Goal: Task Accomplishment & Management: Use online tool/utility

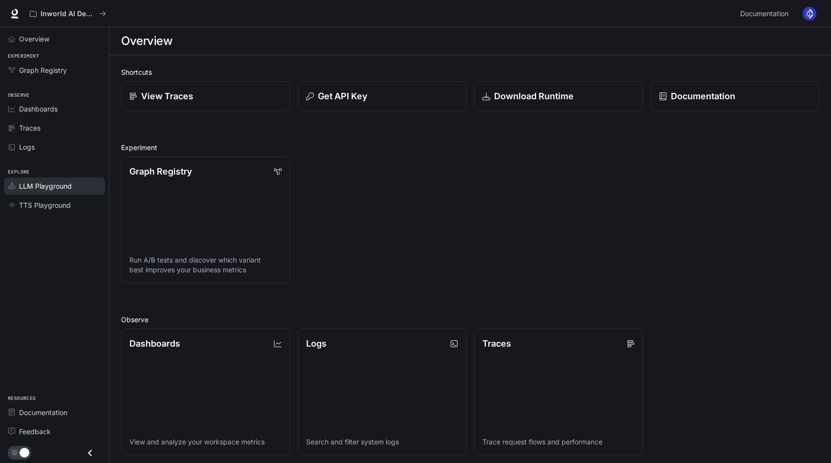
click at [62, 183] on span "LLM Playground" at bounding box center [45, 186] width 53 height 10
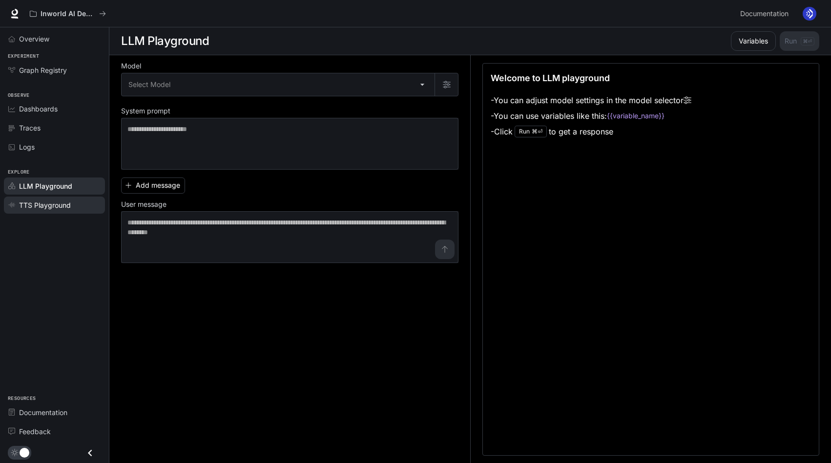
click at [63, 205] on span "TTS Playground" at bounding box center [45, 205] width 52 height 10
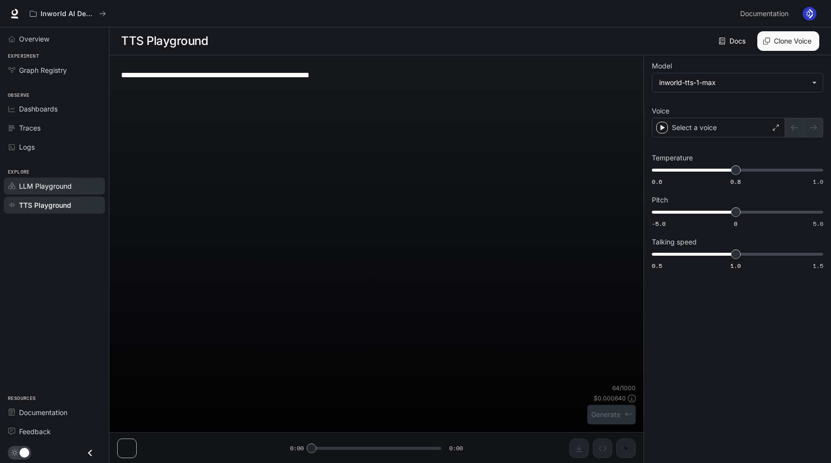
click at [63, 184] on span "LLM Playground" at bounding box center [45, 186] width 53 height 10
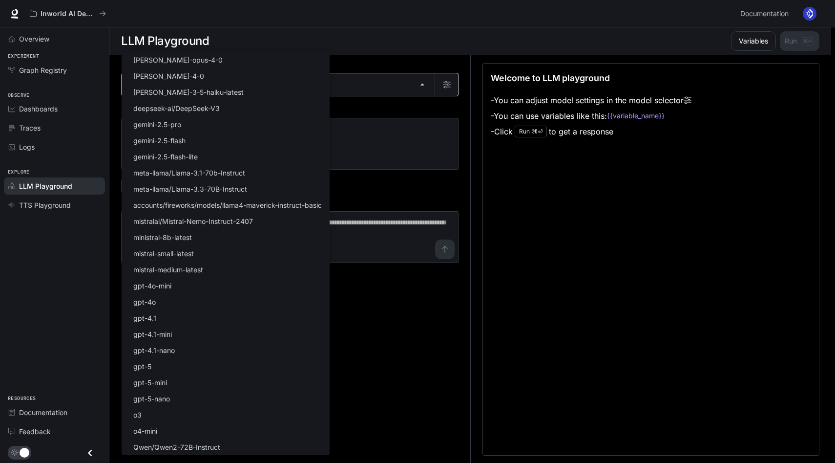
click at [393, 83] on body "Skip to main content Inworld AI Demos Documentation Documentation Portal Overvi…" at bounding box center [417, 231] width 835 height 463
click at [361, 105] on div at bounding box center [417, 231] width 835 height 463
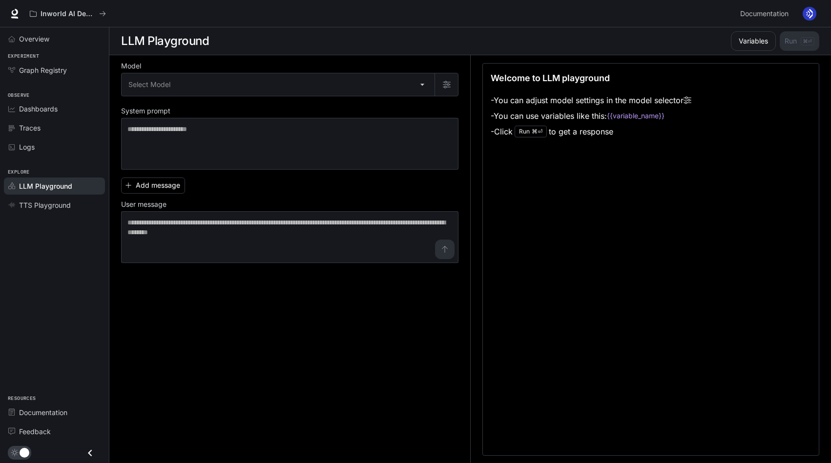
click at [354, 83] on body "Skip to main content Inworld AI Demos Documentation Documentation Portal Overvi…" at bounding box center [415, 231] width 831 height 463
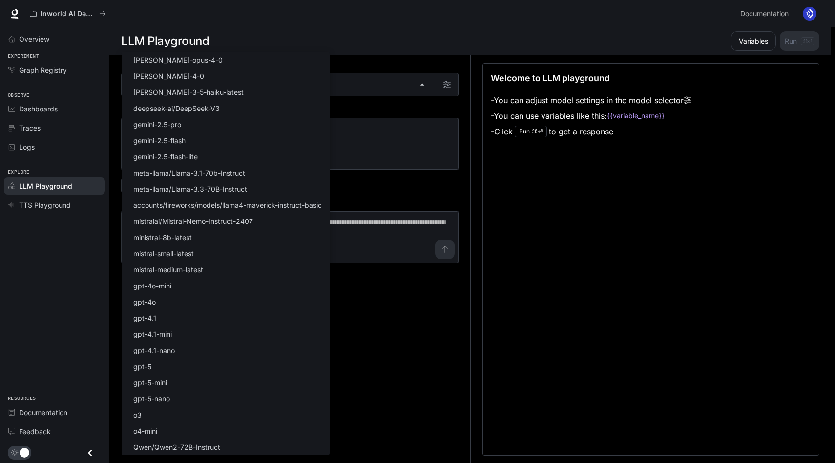
click at [68, 207] on div at bounding box center [417, 231] width 835 height 463
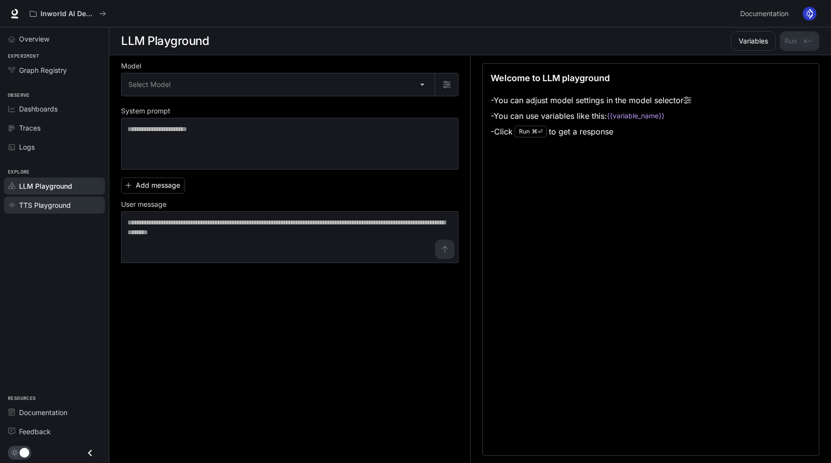
click at [53, 202] on span "TTS Playground" at bounding box center [45, 205] width 52 height 10
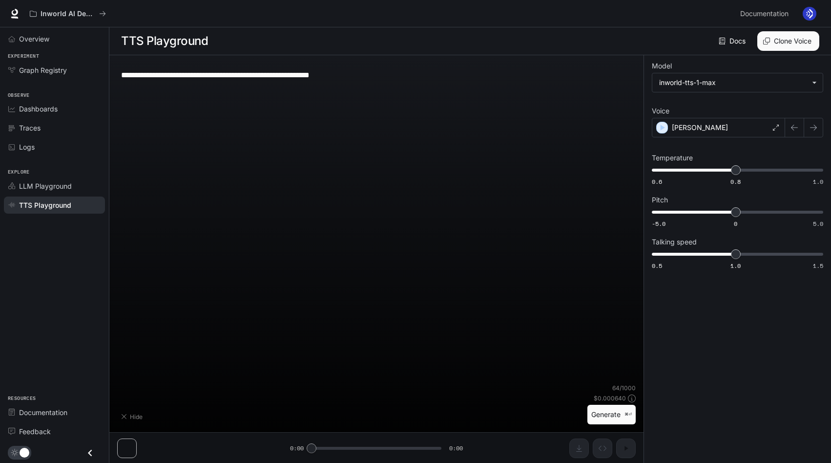
type input "**********"
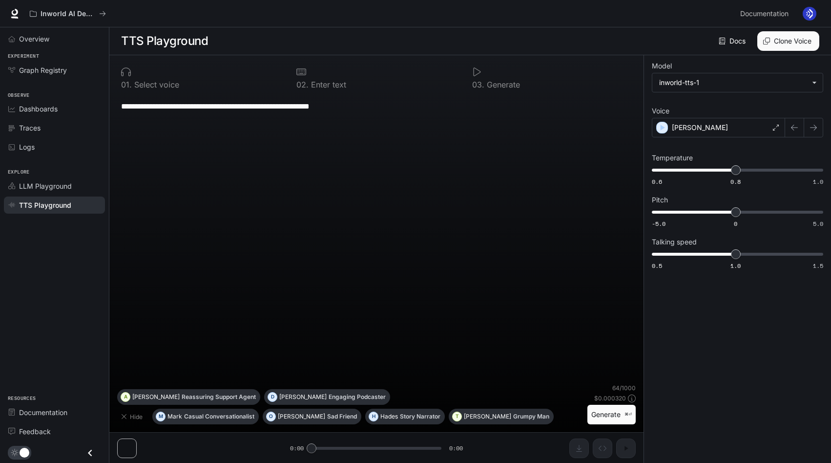
click at [810, 12] on img "button" at bounding box center [810, 14] width 14 height 14
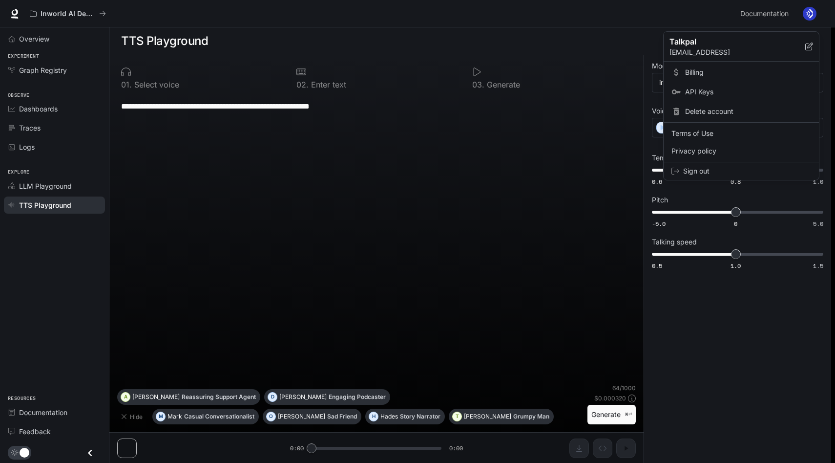
click at [696, 69] on span "Billing" at bounding box center [748, 72] width 126 height 10
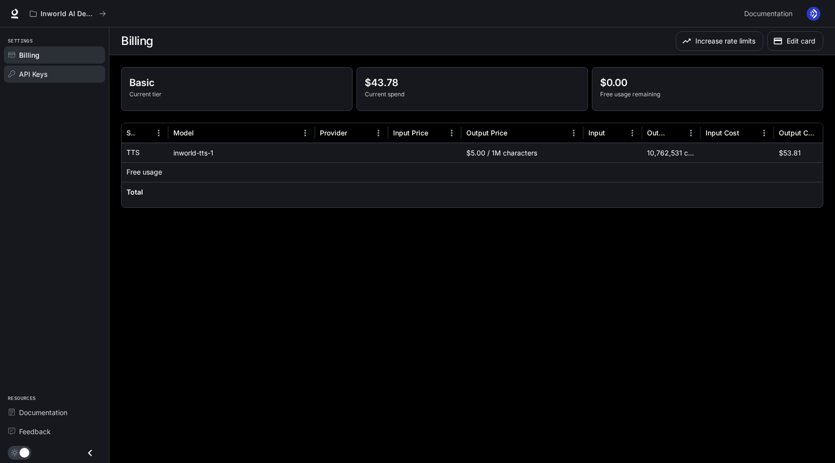
click at [57, 73] on div "API Keys" at bounding box center [60, 74] width 82 height 10
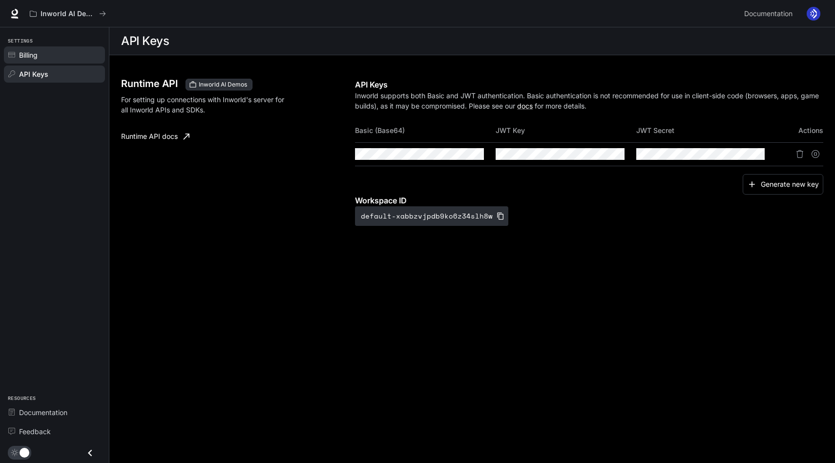
click at [48, 57] on div "Billing" at bounding box center [60, 55] width 82 height 10
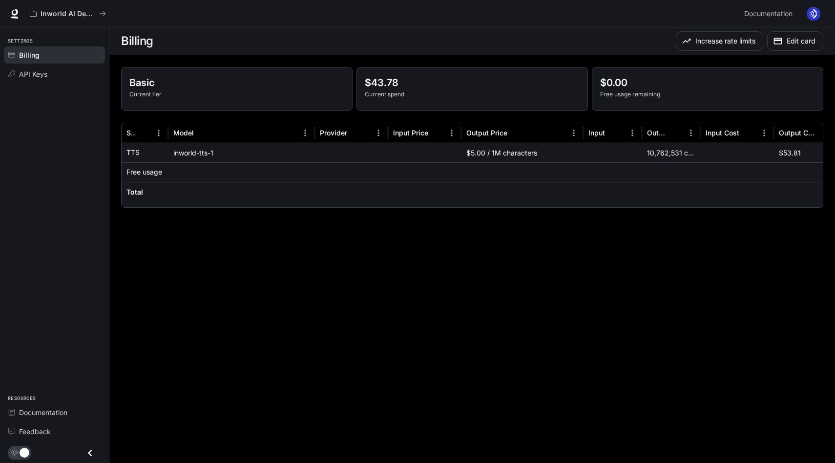
click at [7, 18] on div "Inworld AI Demos Documentation Documentation" at bounding box center [417, 13] width 835 height 27
click at [16, 16] on icon at bounding box center [15, 14] width 10 height 10
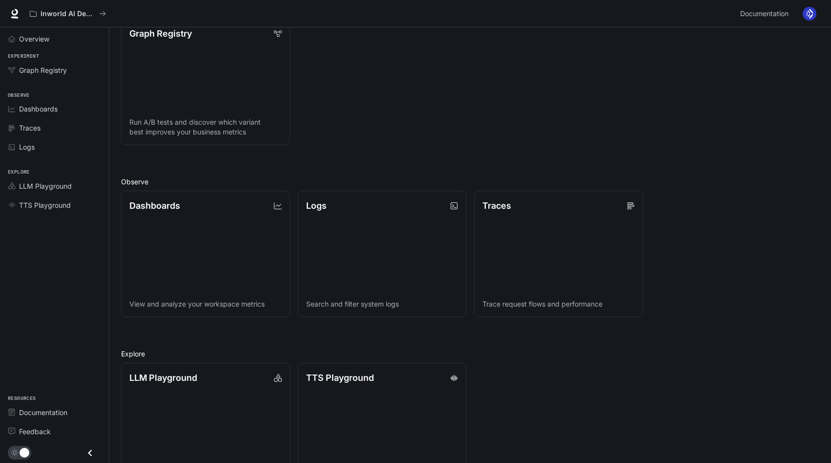
scroll to position [176, 0]
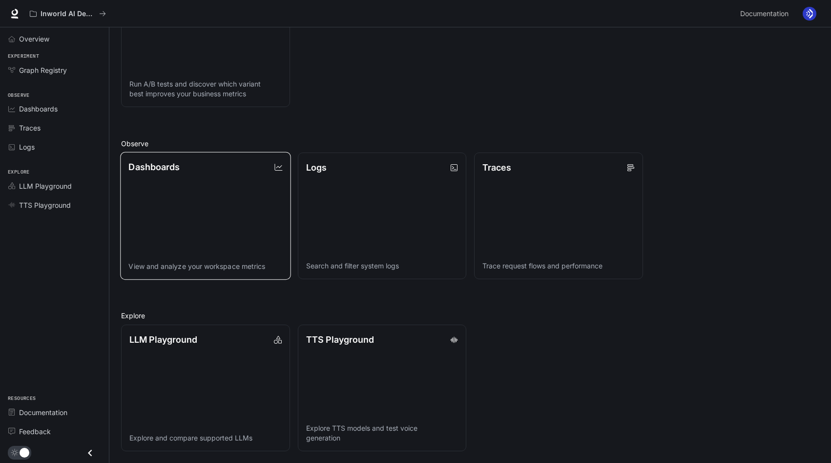
click at [207, 206] on link "Dashboards View and analyze your workspace metrics" at bounding box center [205, 216] width 170 height 128
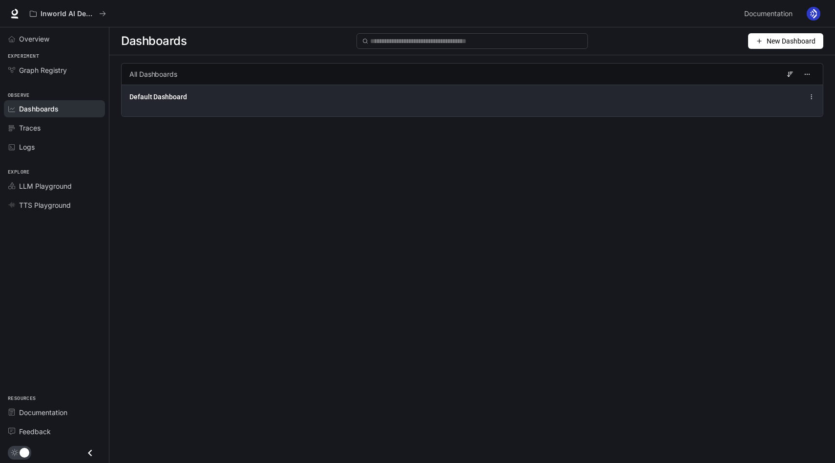
click at [464, 89] on div "Default Dashboard" at bounding box center [472, 101] width 701 height 32
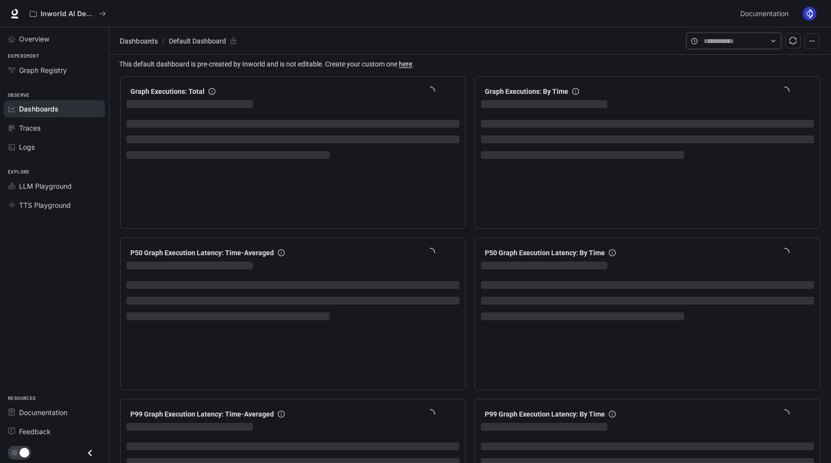
click at [747, 38] on input "text" at bounding box center [734, 41] width 61 height 11
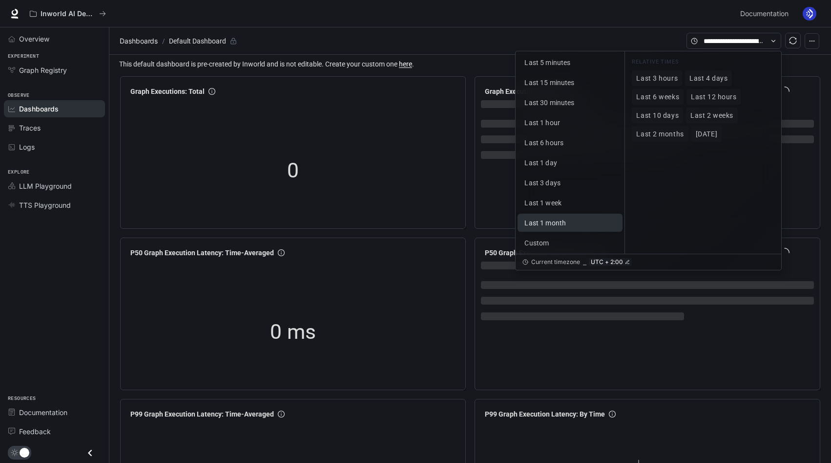
click at [574, 221] on button "Last 1 month" at bounding box center [570, 222] width 105 height 18
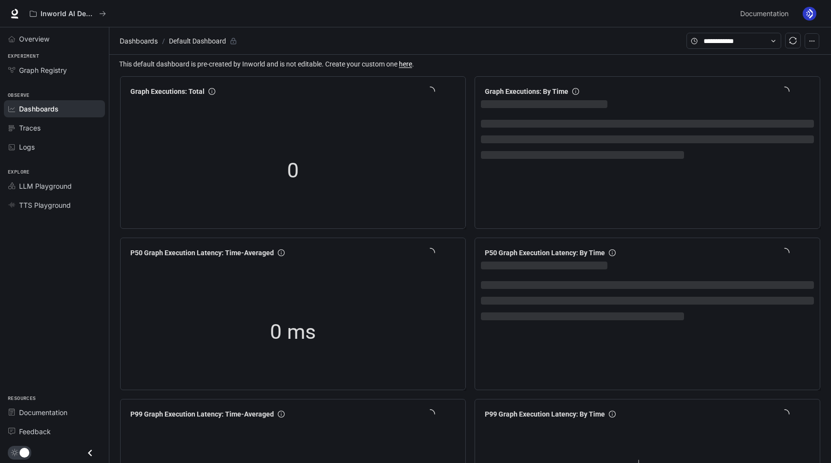
click at [505, 35] on section "Dashboards / Default Dashboard" at bounding box center [402, 41] width 570 height 19
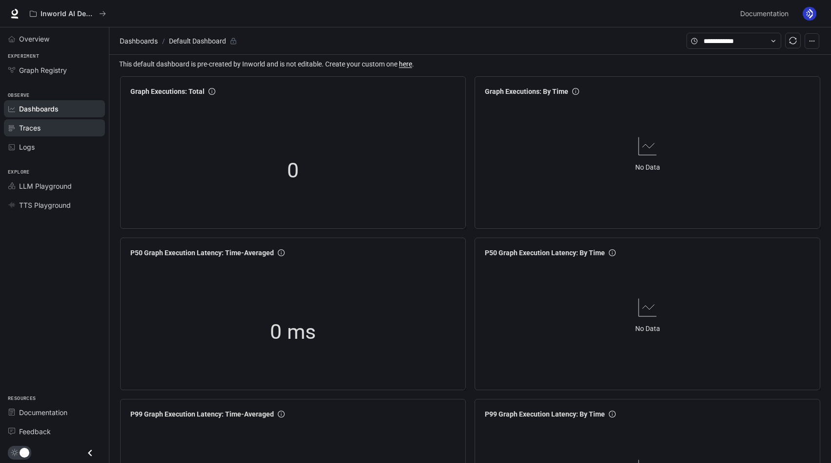
click at [50, 130] on div "Traces" at bounding box center [60, 128] width 82 height 10
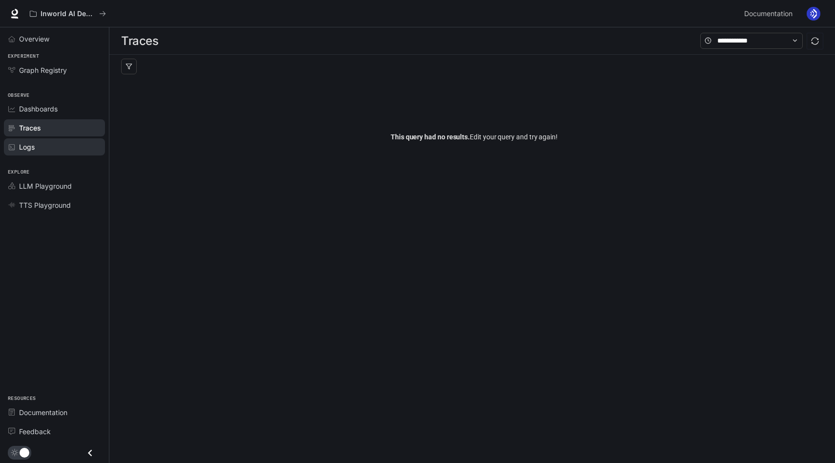
click at [63, 142] on div "Logs" at bounding box center [60, 147] width 82 height 10
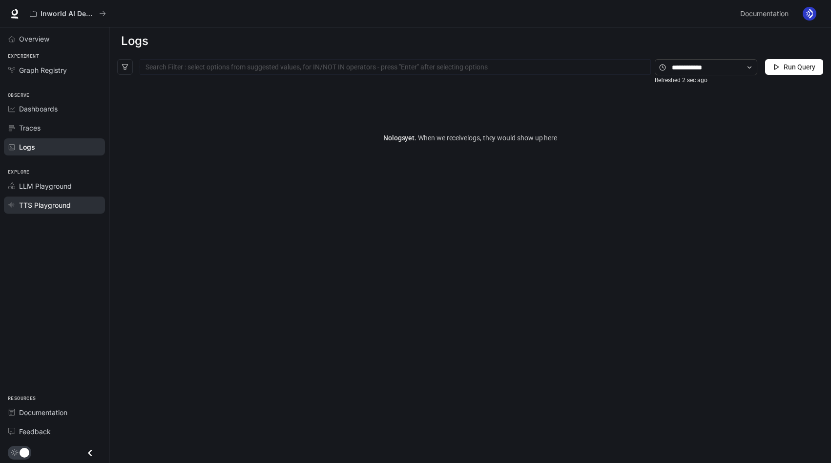
click at [64, 204] on span "TTS Playground" at bounding box center [45, 205] width 52 height 10
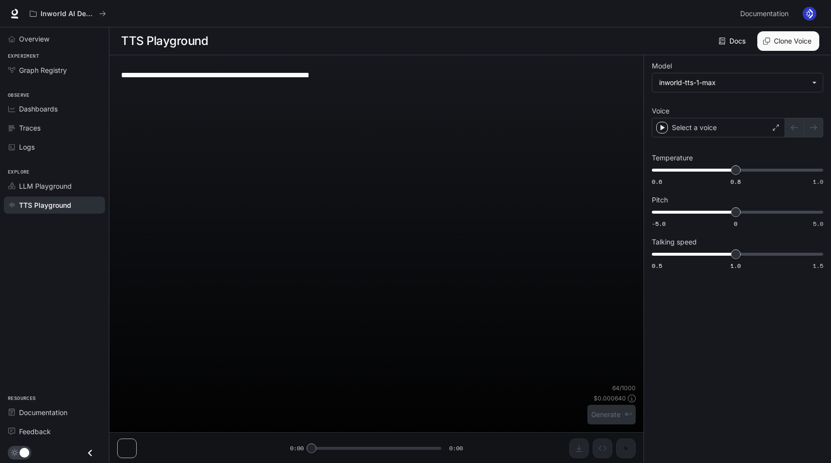
type input "**********"
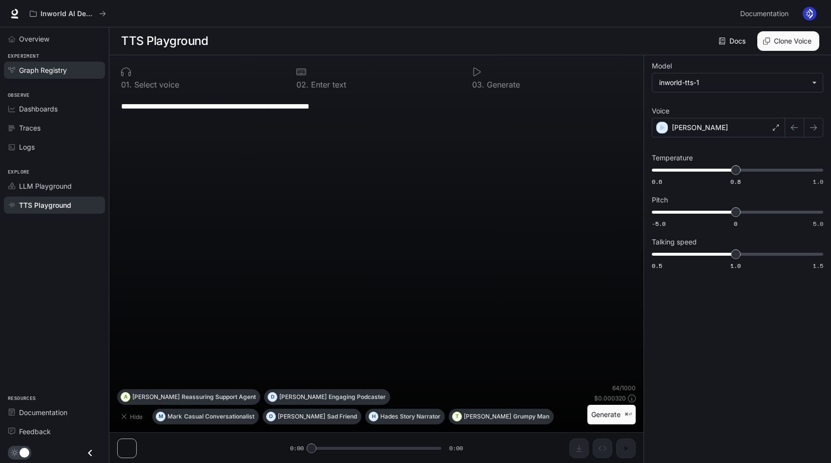
click at [37, 71] on span "Graph Registry" at bounding box center [43, 70] width 48 height 10
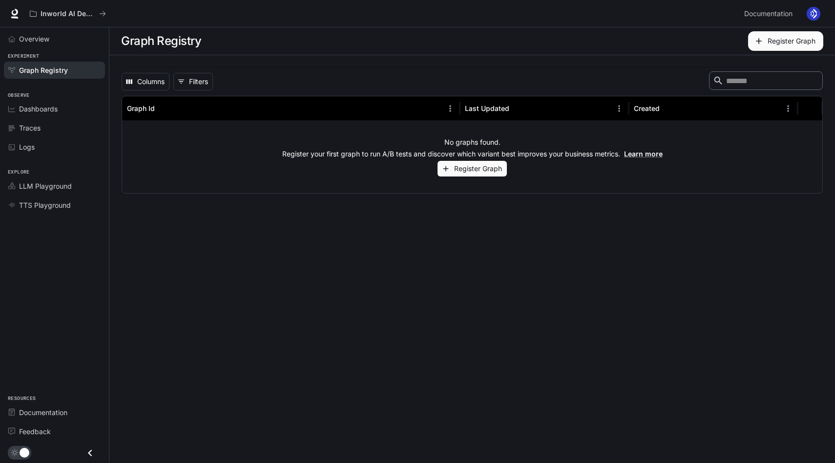
click at [457, 172] on button "Register Graph" at bounding box center [472, 169] width 69 height 16
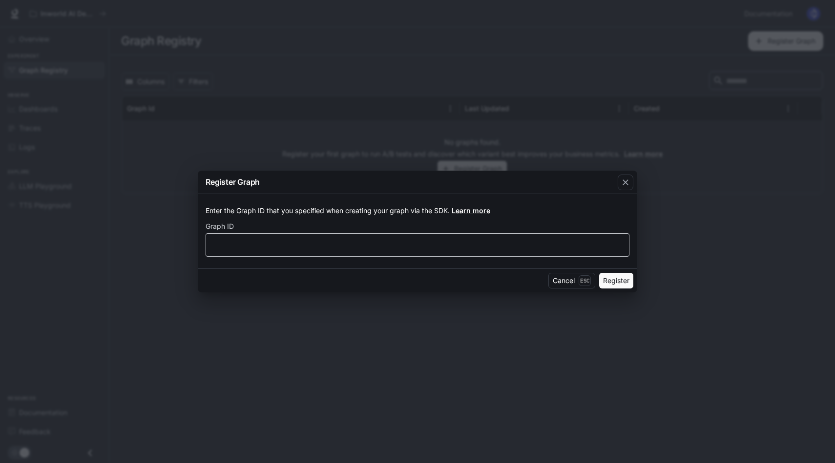
click at [303, 238] on div "​" at bounding box center [418, 244] width 424 height 23
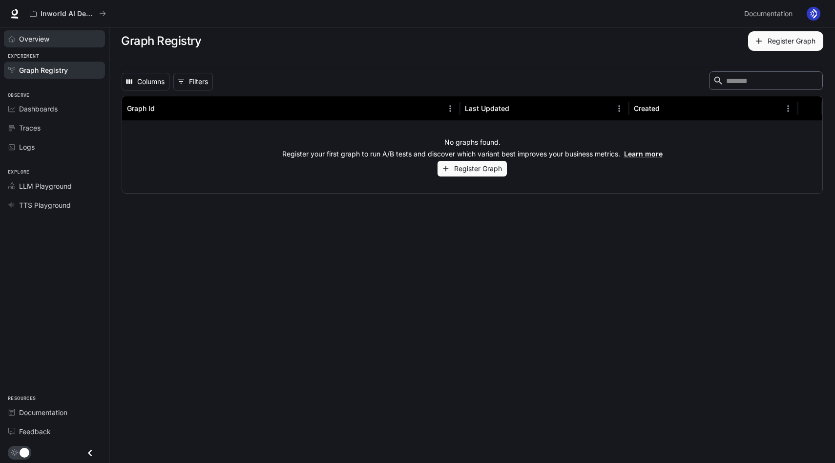
click at [42, 35] on span "Overview" at bounding box center [34, 39] width 30 height 10
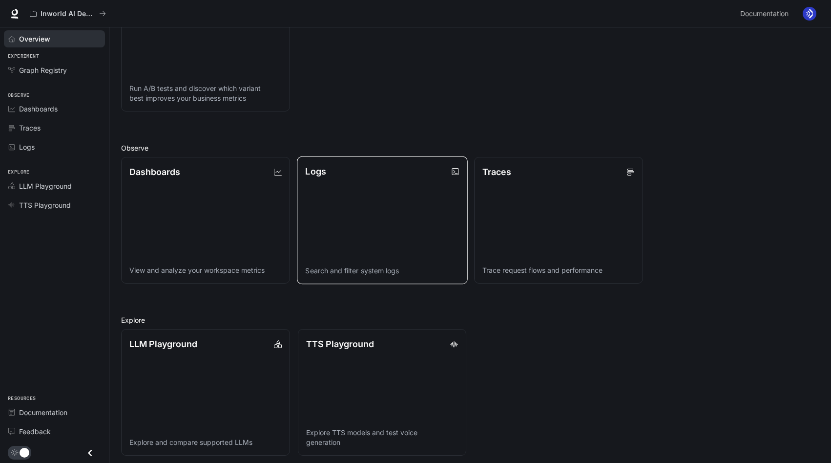
scroll to position [176, 0]
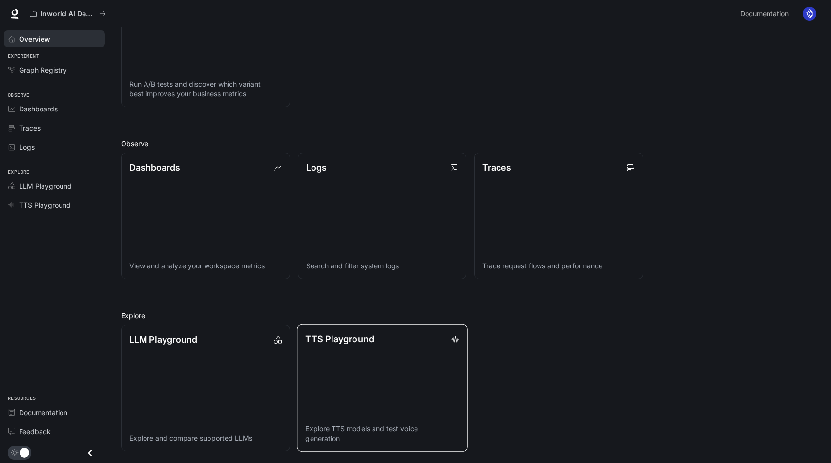
click at [396, 352] on link "TTS Playground Explore TTS models and test voice generation" at bounding box center [382, 388] width 170 height 128
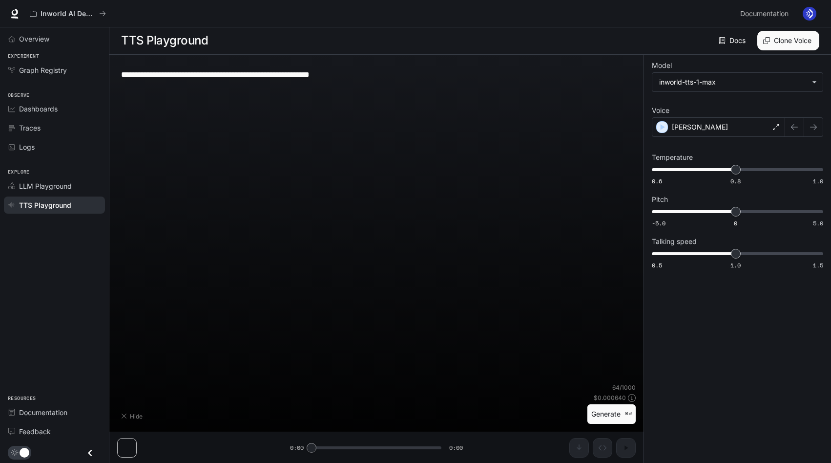
type input "**********"
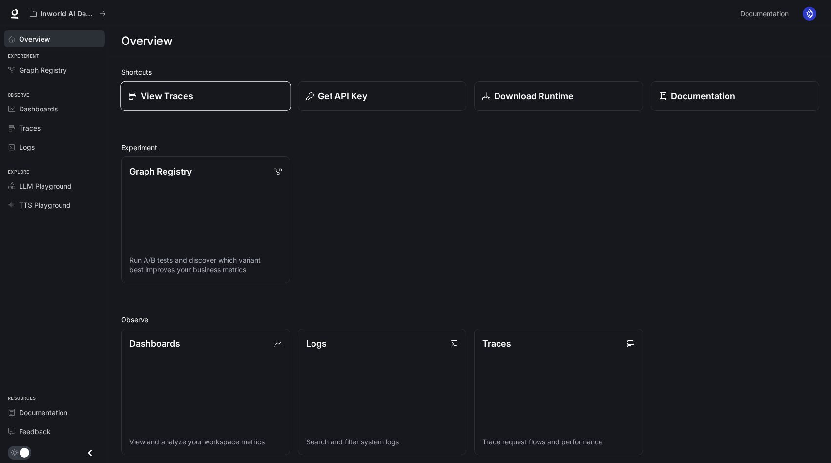
click at [192, 93] on p "View Traces" at bounding box center [167, 95] width 53 height 13
